Goal: Ask a question

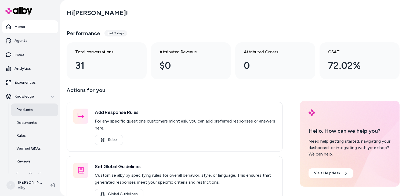
click at [30, 110] on p "Products" at bounding box center [24, 109] width 16 height 5
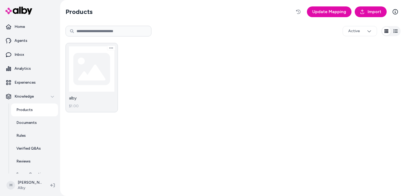
click at [100, 90] on link "alby $1.00" at bounding box center [91, 77] width 52 height 69
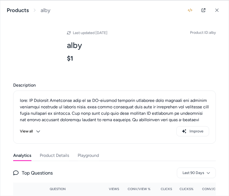
click at [99, 151] on button "Playground" at bounding box center [88, 155] width 21 height 11
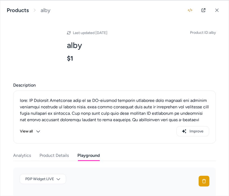
scroll to position [87, 0]
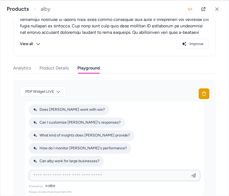
click at [91, 172] on input at bounding box center [109, 175] width 158 height 6
type input "*****"
